Goal: Navigation & Orientation: Find specific page/section

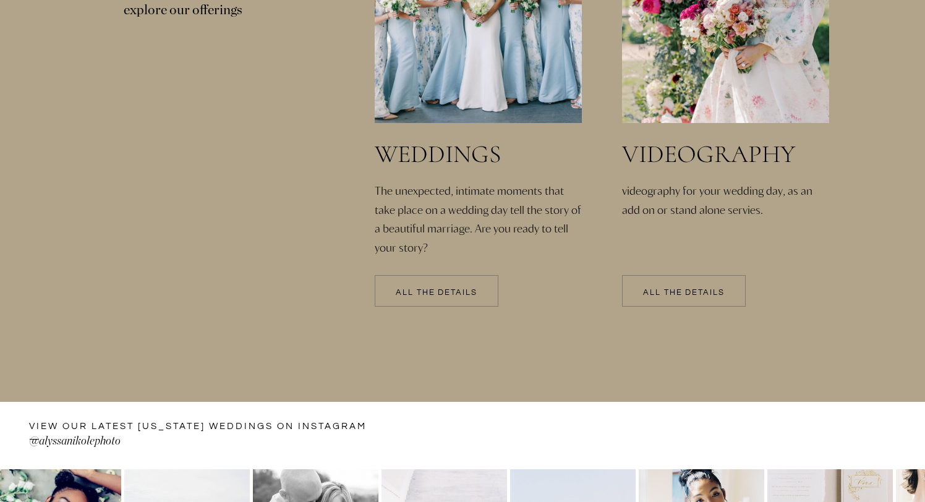
scroll to position [2718, 0]
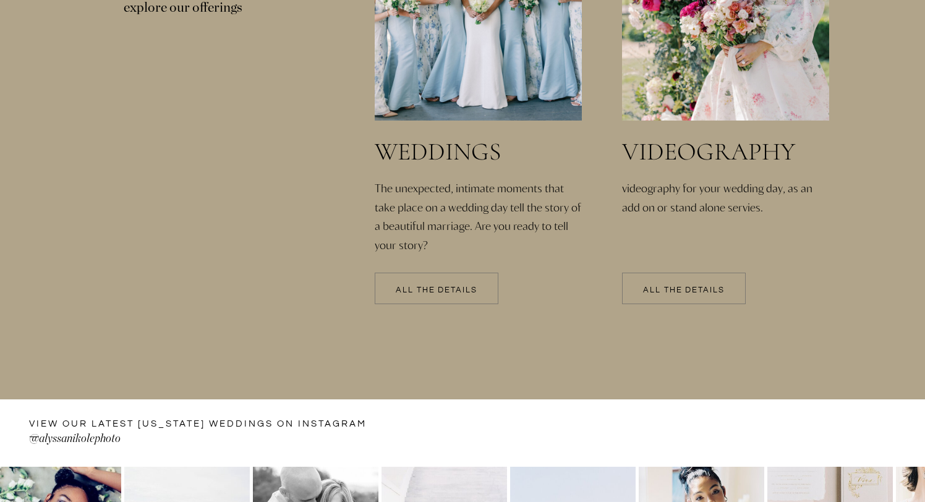
click at [449, 293] on p "All the details" at bounding box center [437, 290] width 124 height 9
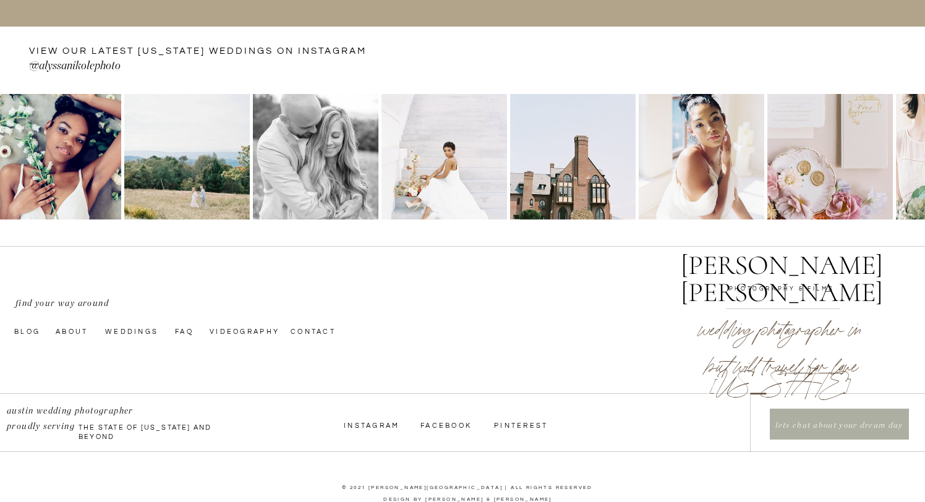
scroll to position [3109, 0]
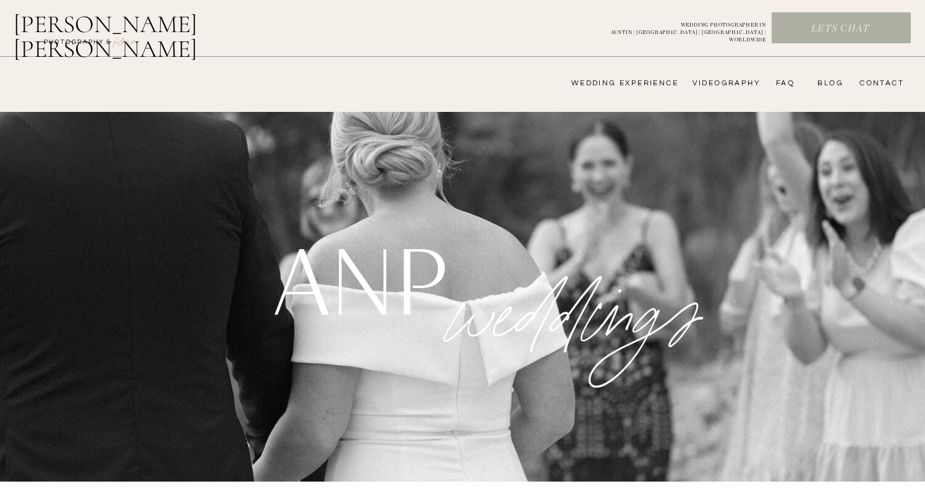
click at [789, 82] on nav "FAQ" at bounding box center [782, 84] width 25 height 10
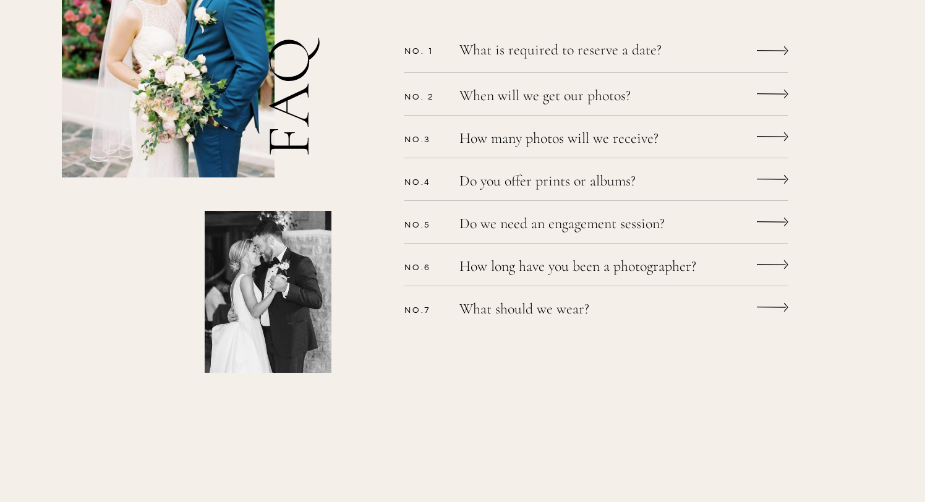
scroll to position [422, 0]
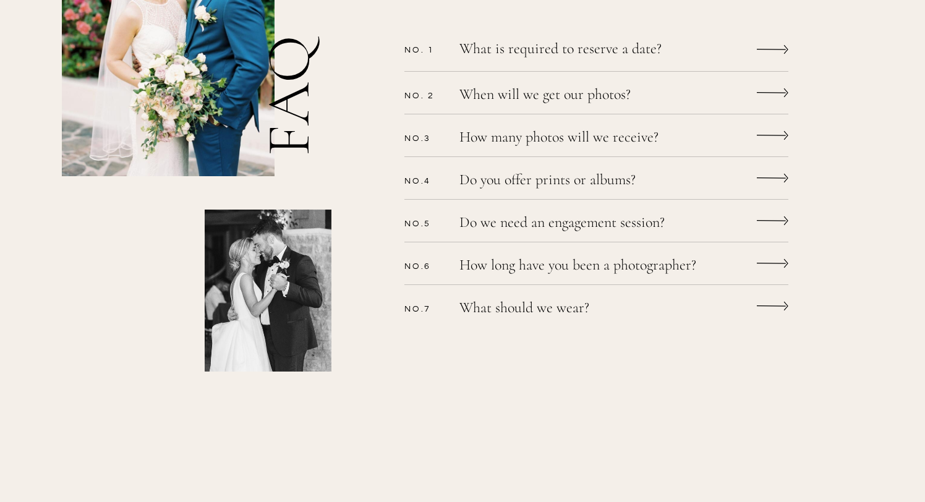
click at [781, 49] on icon at bounding box center [771, 49] width 29 height 1
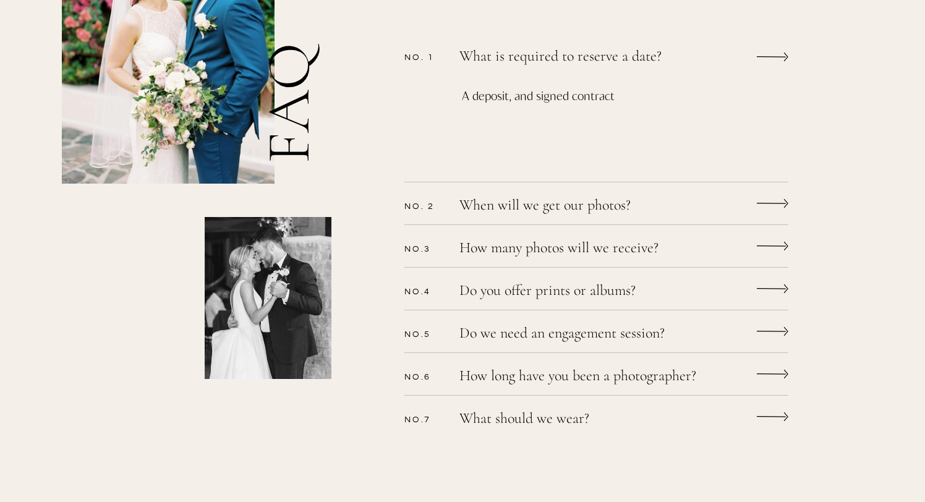
scroll to position [427, 0]
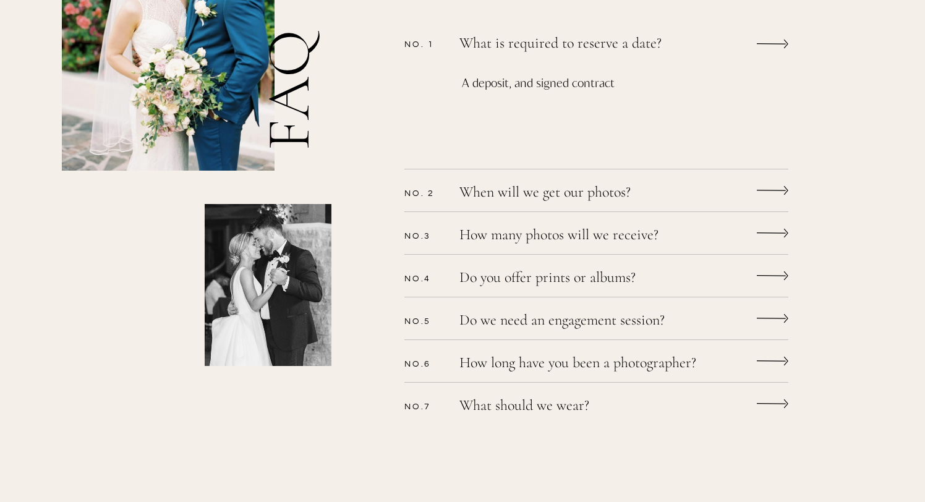
click at [764, 185] on icon at bounding box center [773, 191] width 32 height 24
click at [787, 191] on icon at bounding box center [786, 190] width 4 height 9
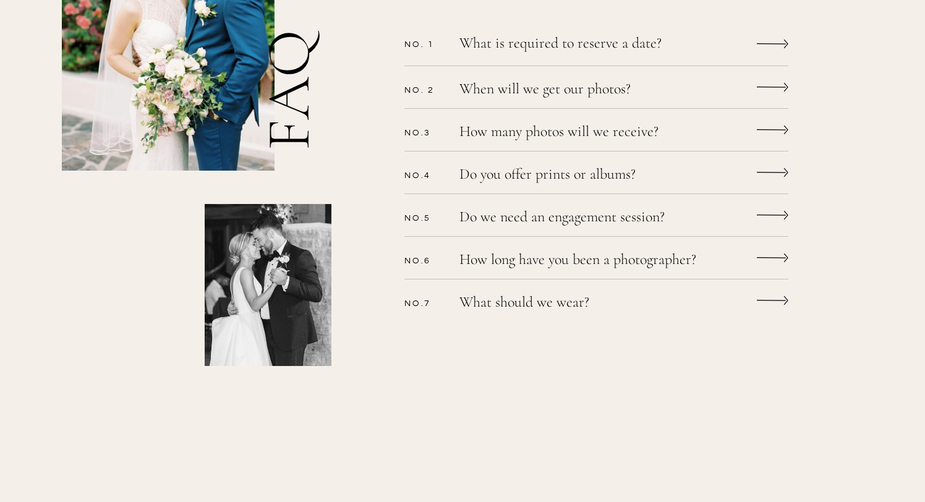
click at [777, 88] on icon at bounding box center [773, 87] width 32 height 24
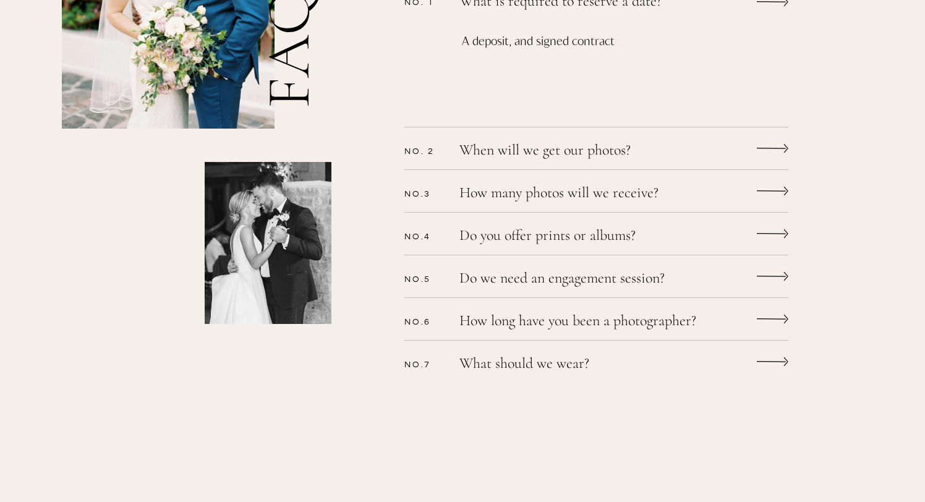
scroll to position [472, 0]
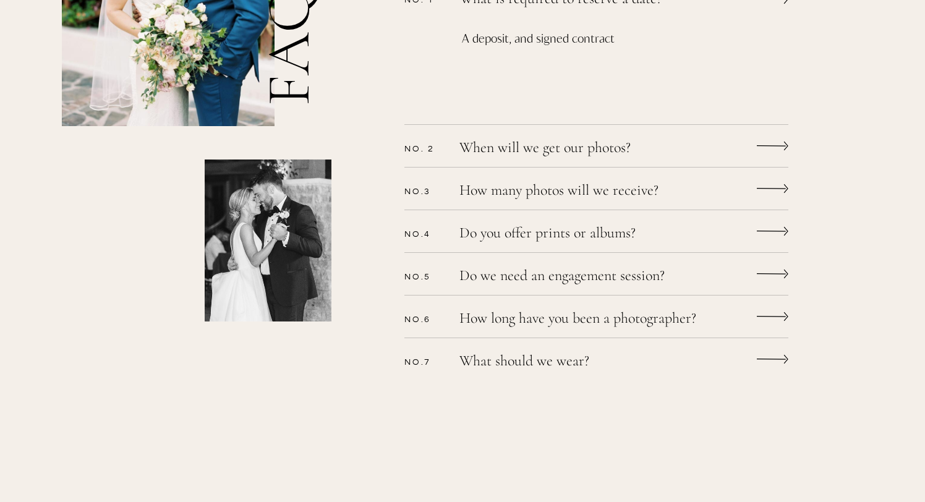
click at [738, 160] on div "CONTACT bLog FAQ videography wedding experience Alyssa nikole Lets chat WEDDING…" at bounding box center [462, 300] width 925 height 1545
click at [637, 208] on div "CONTACT bLog FAQ videography wedding experience Alyssa nikole Lets chat WEDDING…" at bounding box center [462, 300] width 925 height 1545
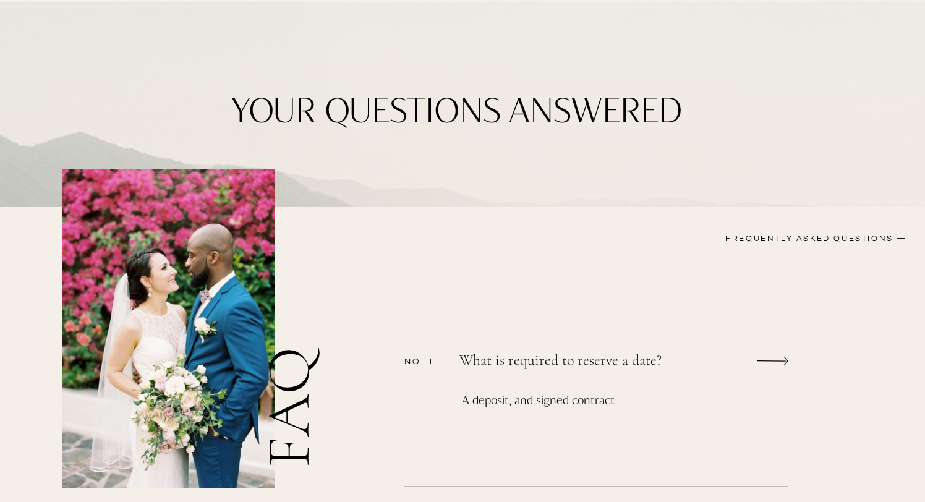
scroll to position [0, 0]
